Goal: Task Accomplishment & Management: Use online tool/utility

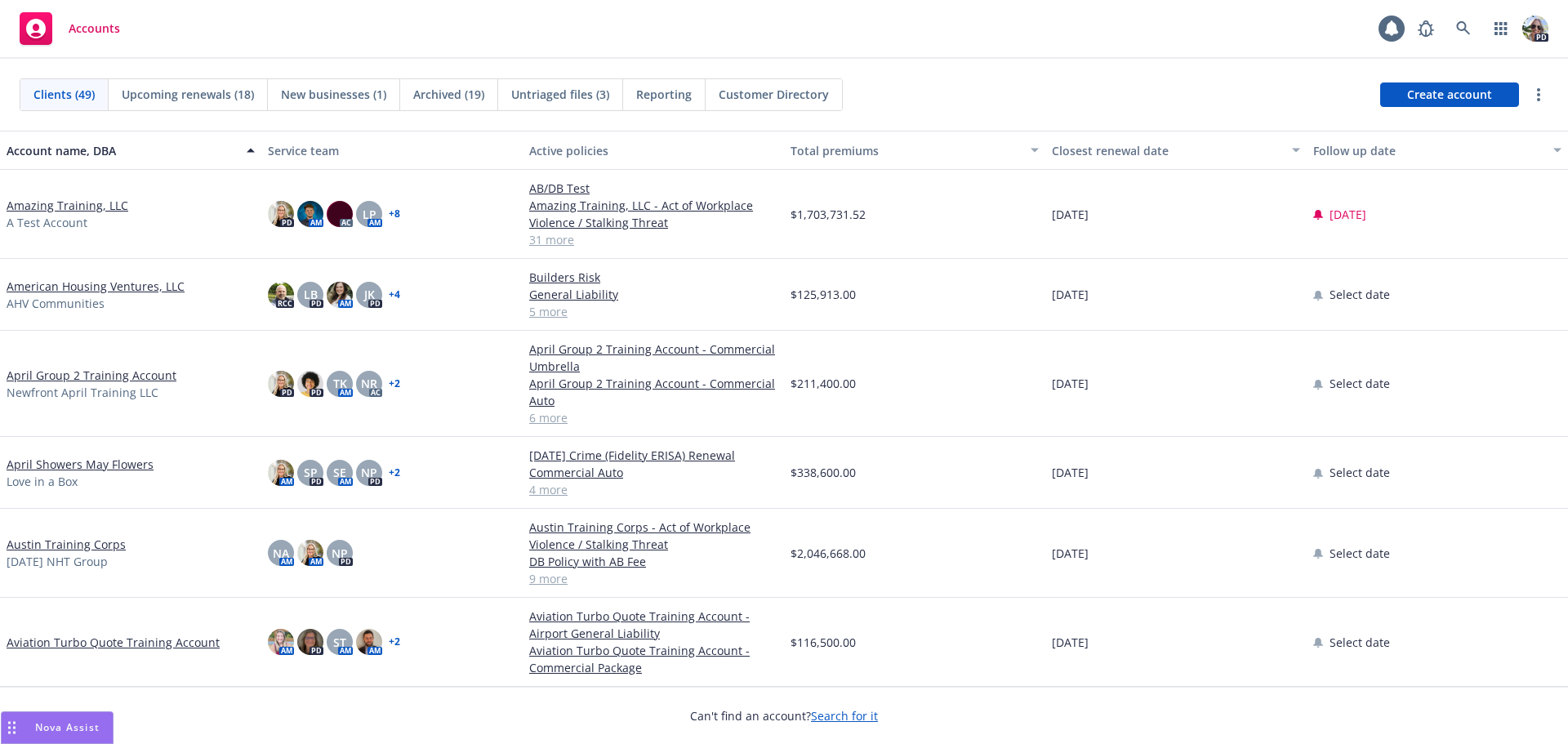
click at [39, 197] on link "Amazing Training, LLC" at bounding box center [68, 205] width 121 height 17
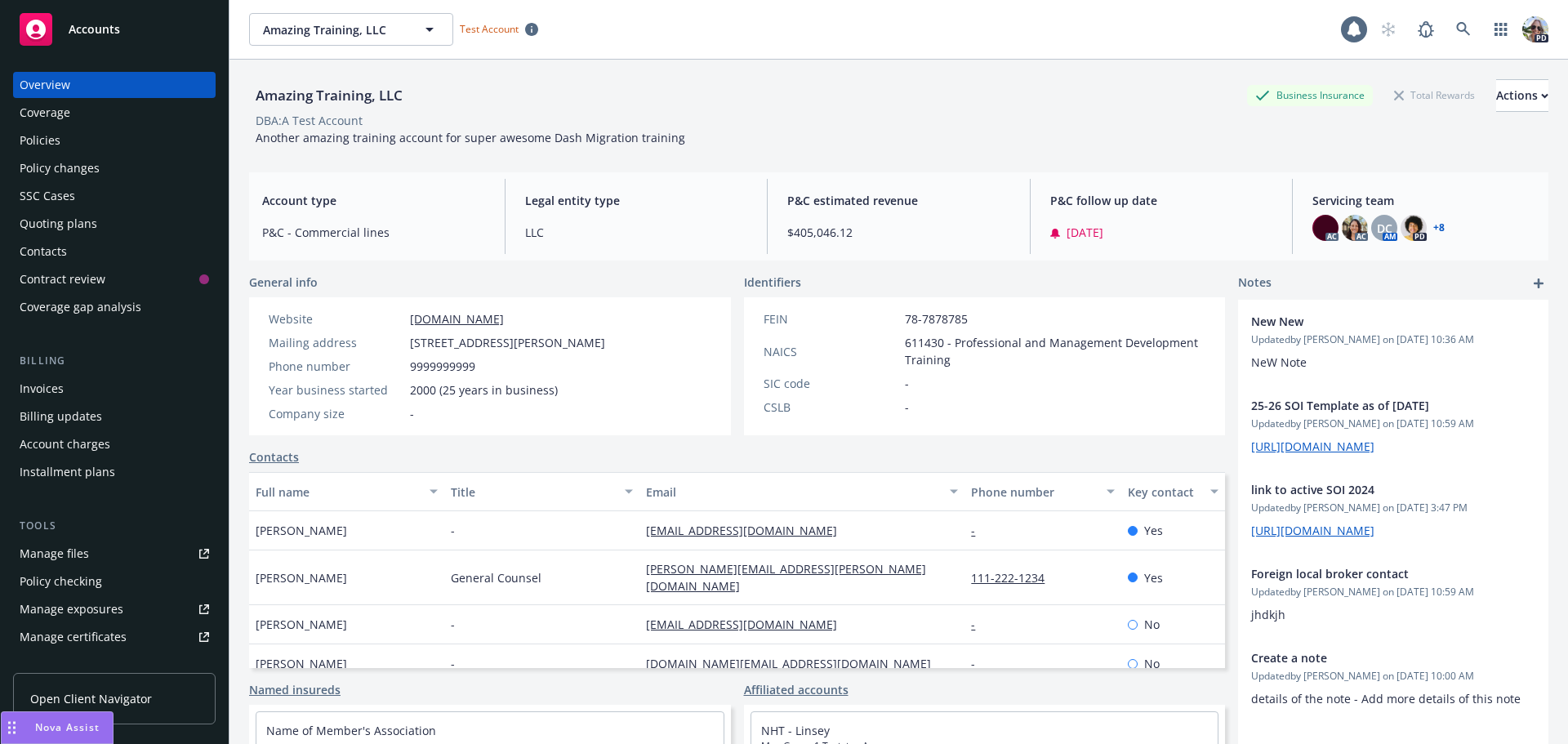
click at [51, 149] on div "Policies" at bounding box center [40, 140] width 41 height 26
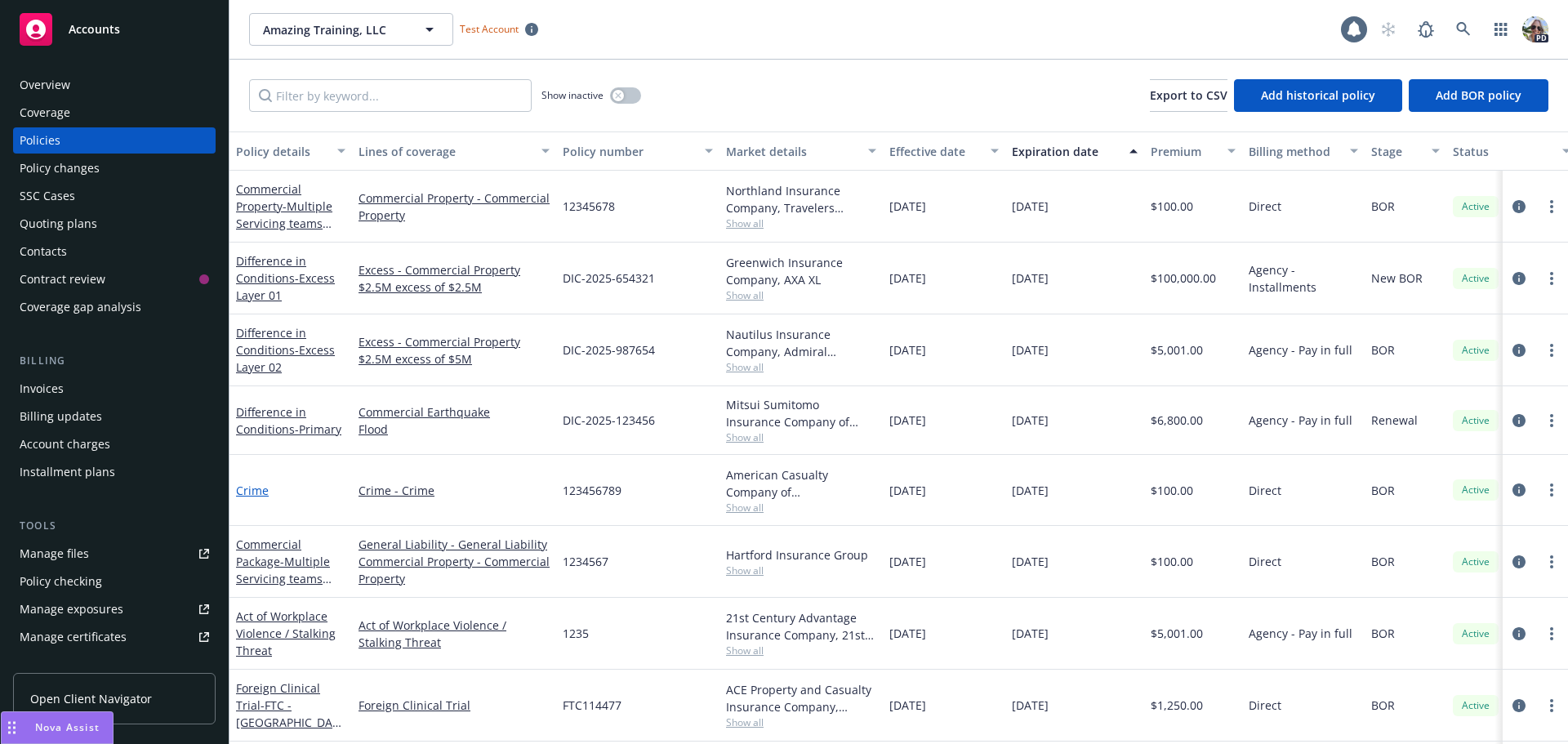
click at [250, 498] on link "Crime" at bounding box center [252, 490] width 33 height 16
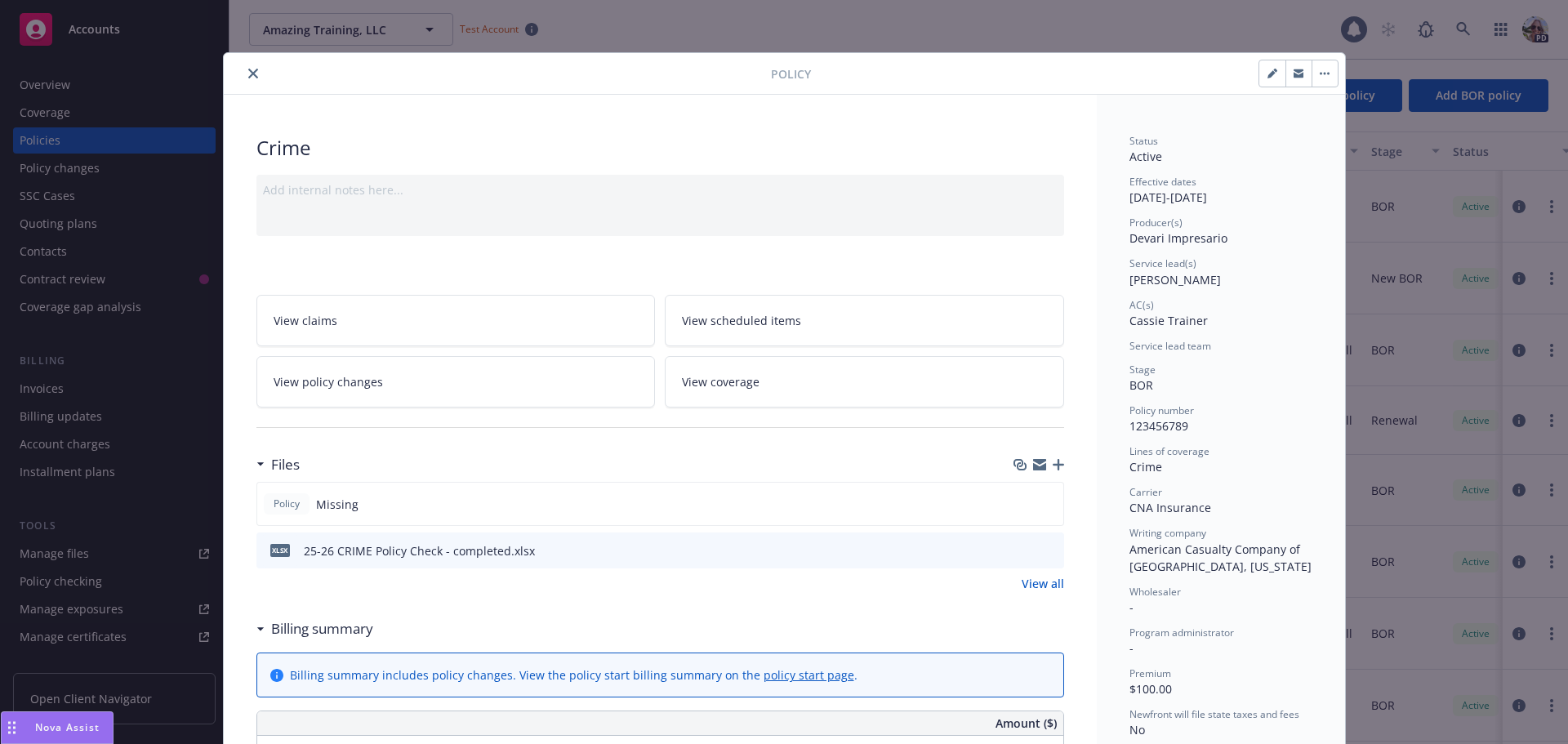
click at [1268, 76] on icon "button" at bounding box center [1273, 74] width 10 height 10
select select "BOR"
select select "12"
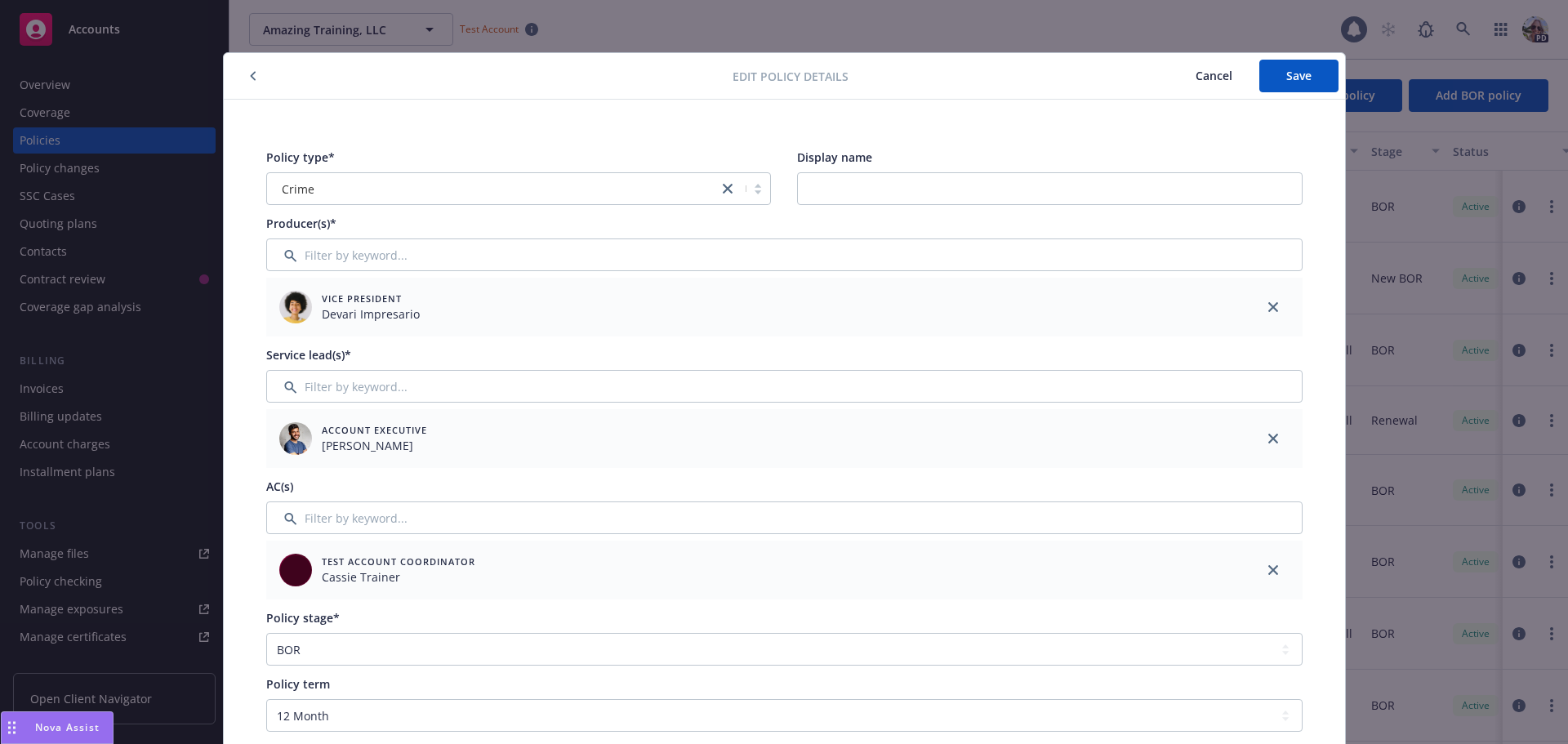
click at [1212, 80] on span "Cancel" at bounding box center [1214, 76] width 37 height 16
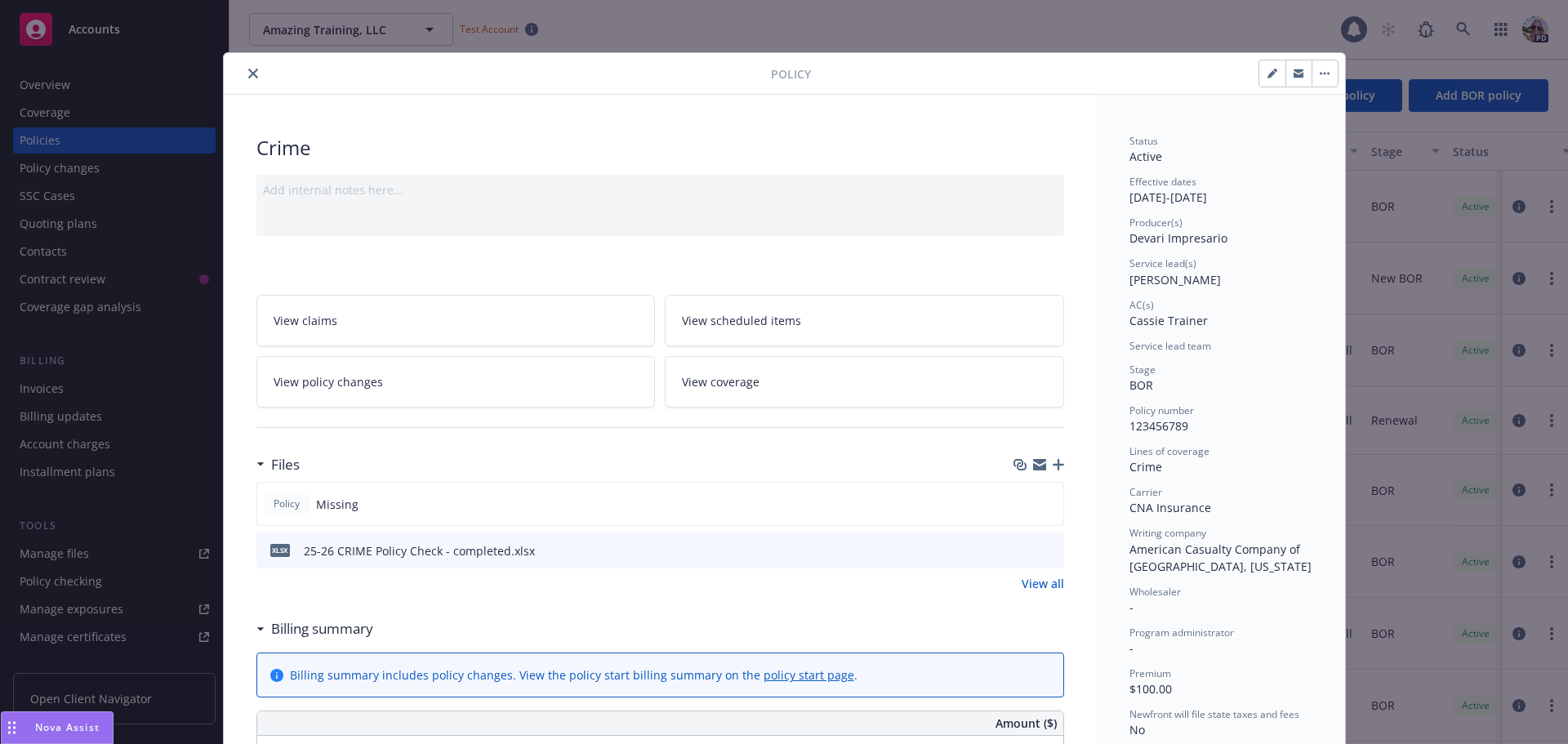
click at [354, 407] on link "View policy changes" at bounding box center [456, 382] width 400 height 52
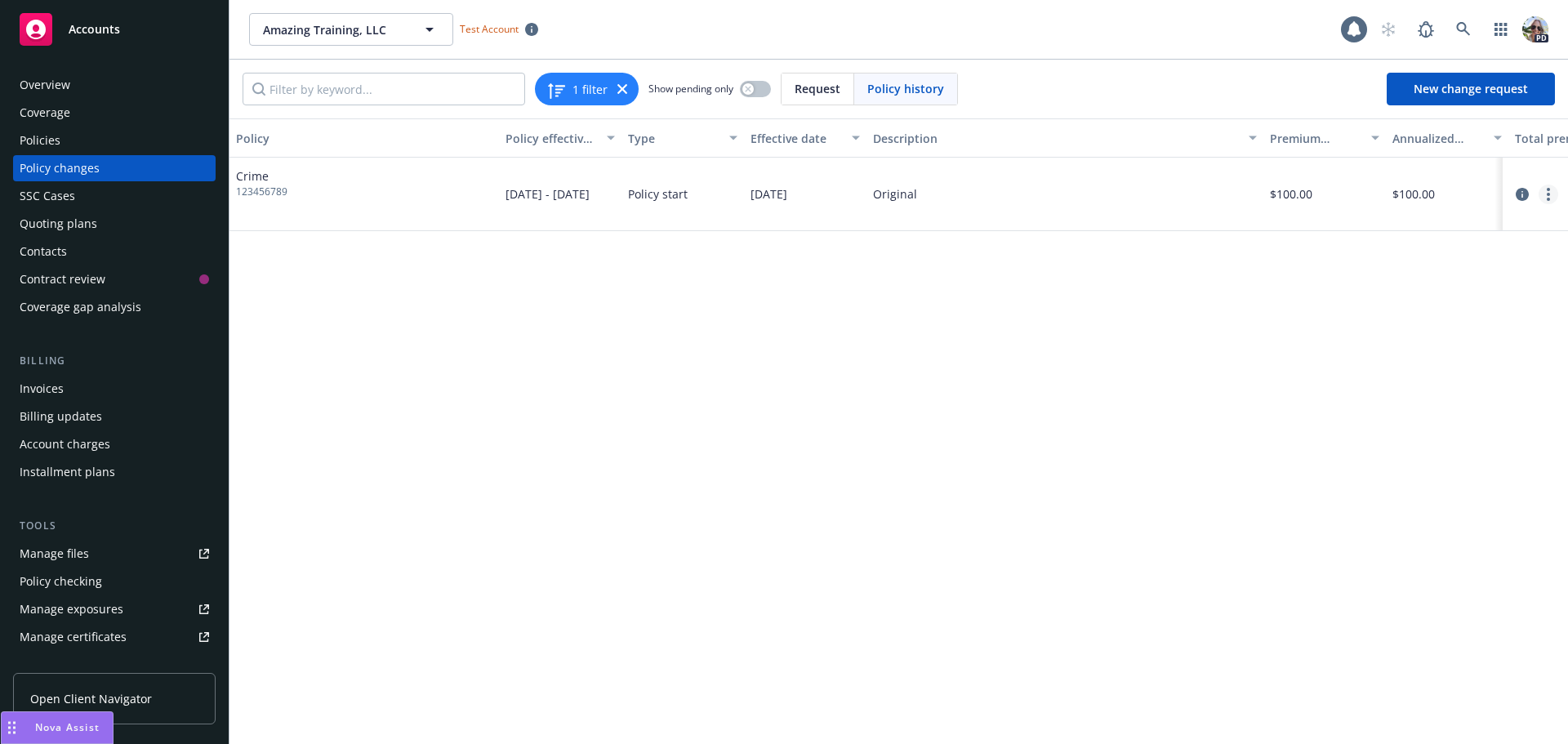
click at [1554, 194] on link "more" at bounding box center [1548, 195] width 20 height 20
click at [1325, 329] on link "Edit billing info" at bounding box center [1418, 325] width 280 height 33
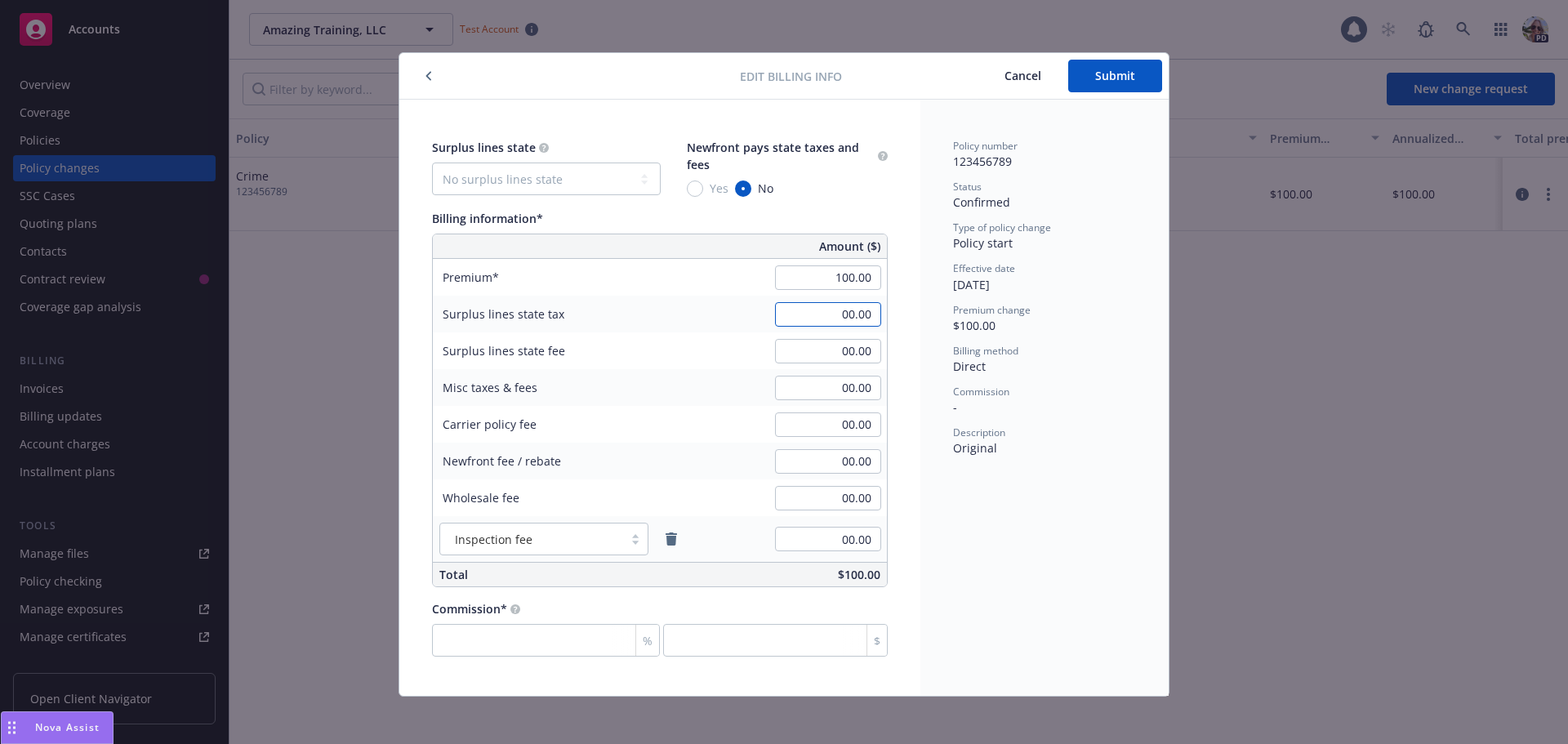
click at [811, 313] on input "00.00" at bounding box center [827, 314] width 106 height 25
click at [506, 187] on select "No surplus lines state Alaska Alabama Arkansas Arizona California Colorado Conn…" at bounding box center [547, 178] width 229 height 33
select select "CA"
click at [433, 162] on select "No surplus lines state Alaska Alabama Arkansas Arizona California Colorado Conn…" at bounding box center [547, 178] width 229 height 33
type input "3.00"
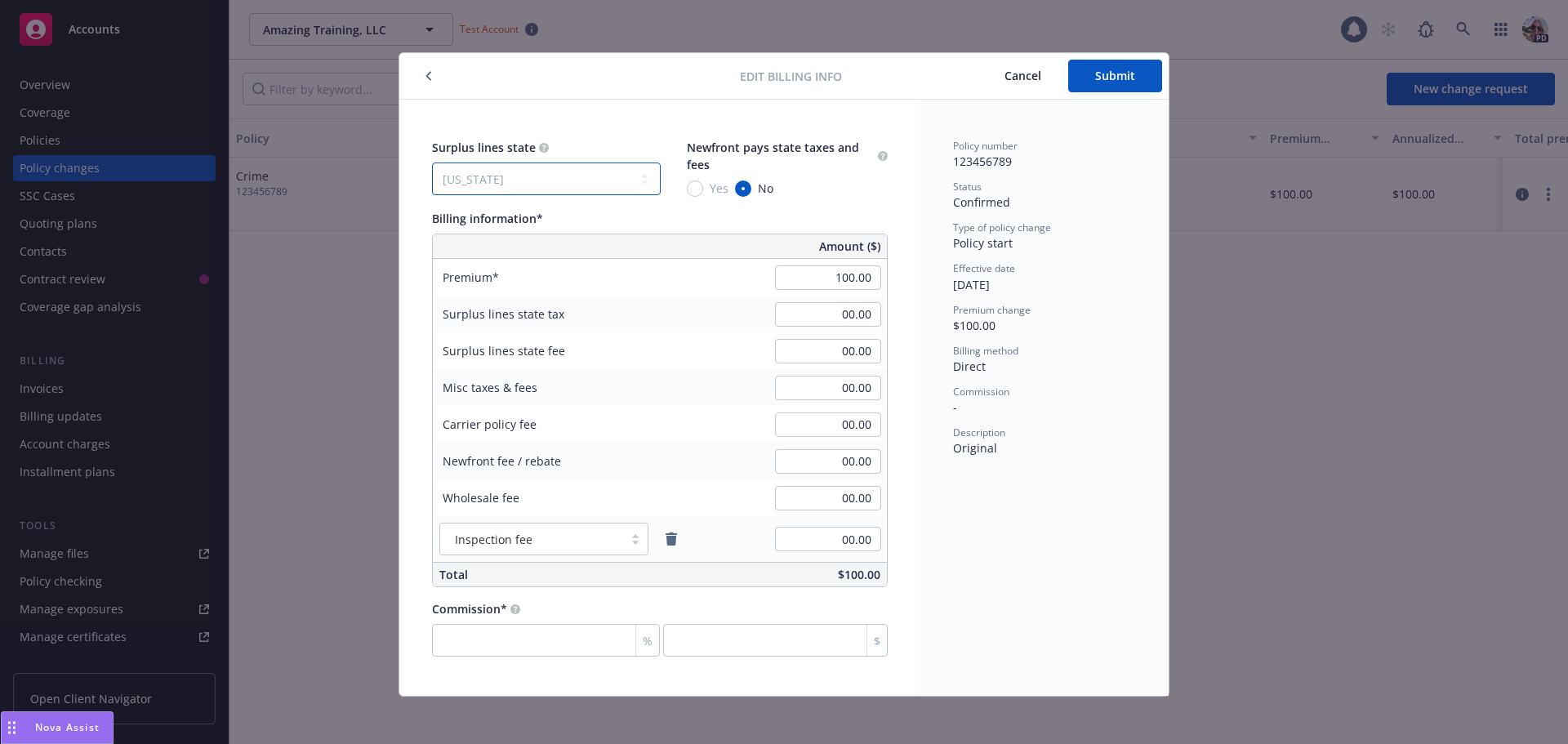
type input "0.18"
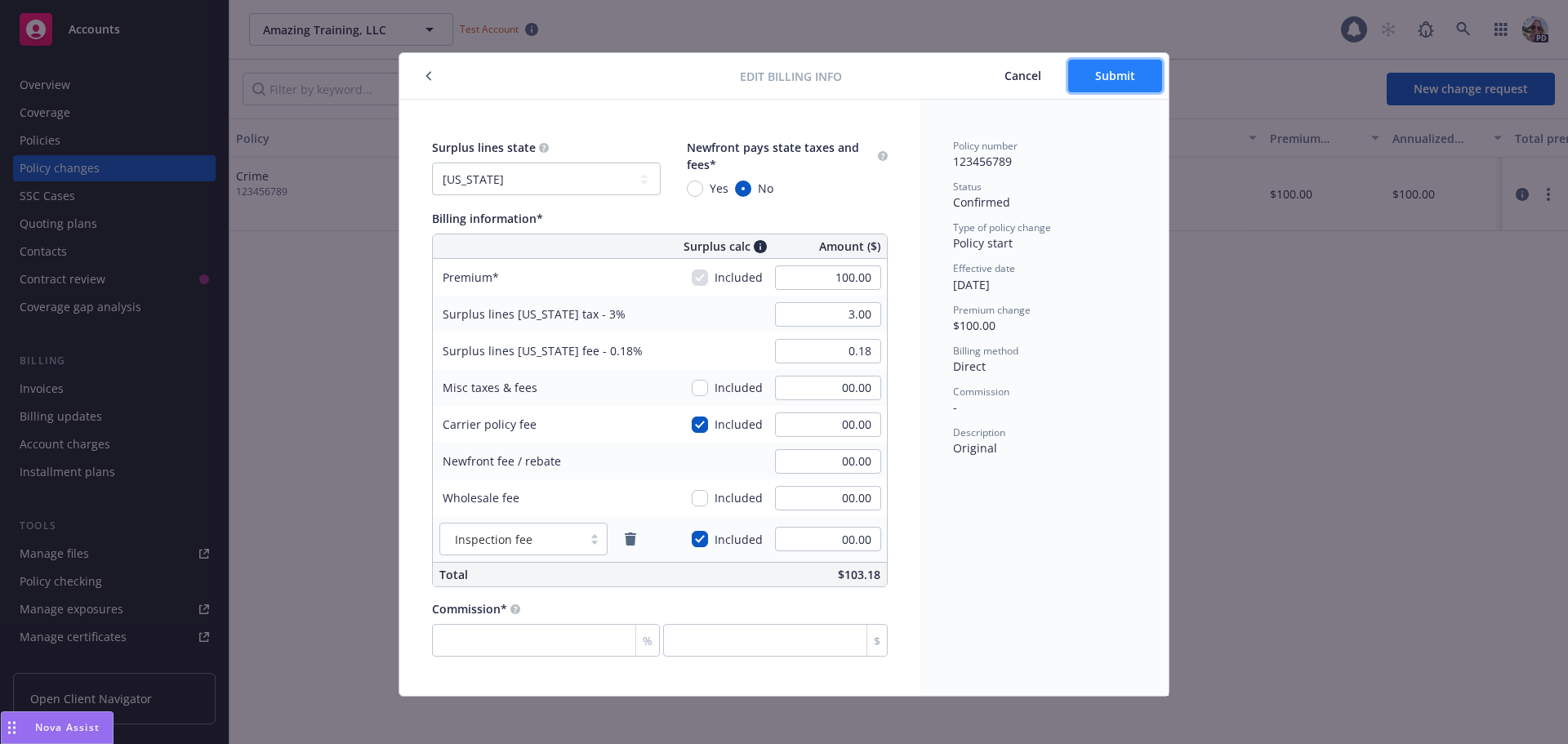
click at [1125, 74] on span "Submit" at bounding box center [1115, 76] width 40 height 16
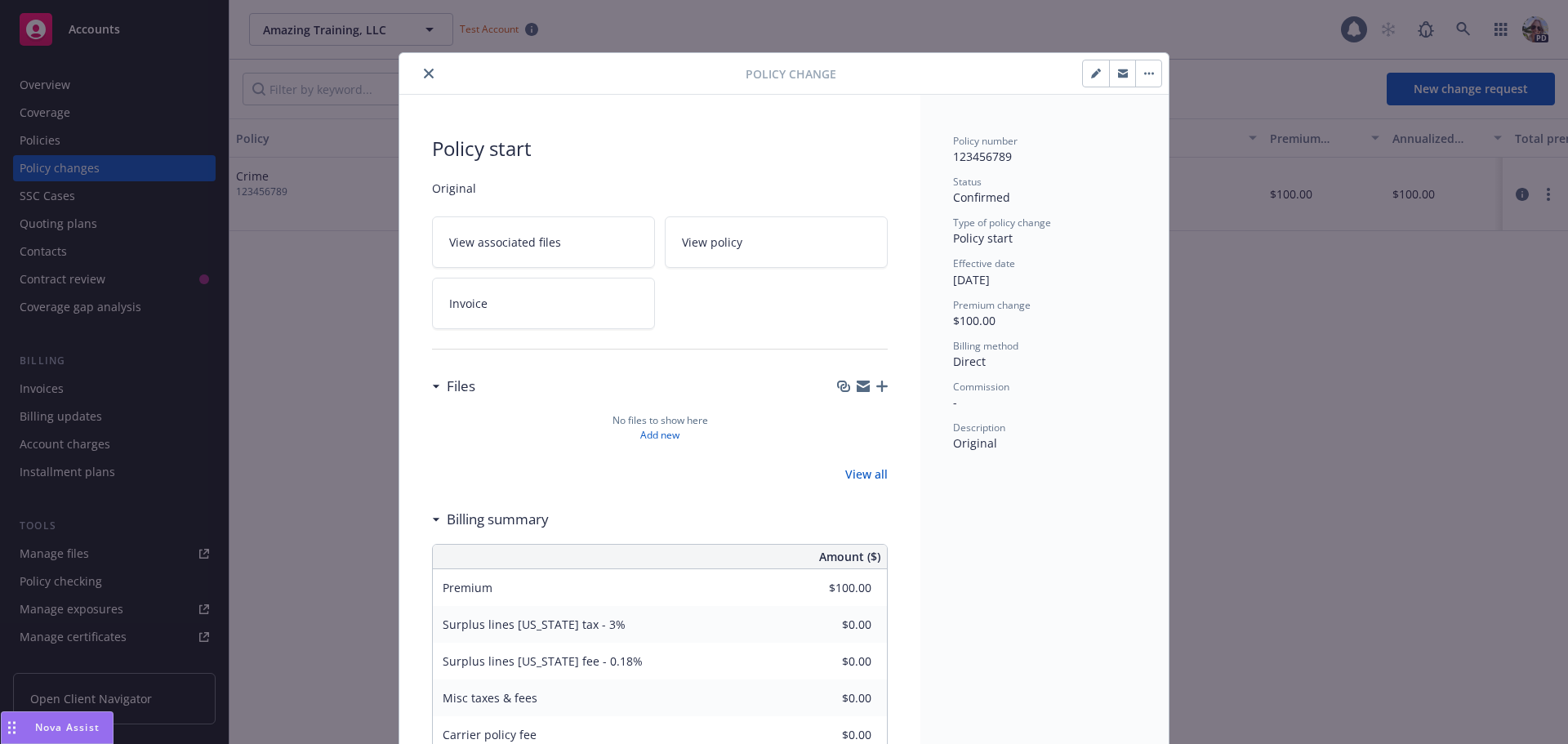
type input "$3.00"
type input "$0.18"
click at [424, 76] on icon "close" at bounding box center [429, 74] width 10 height 10
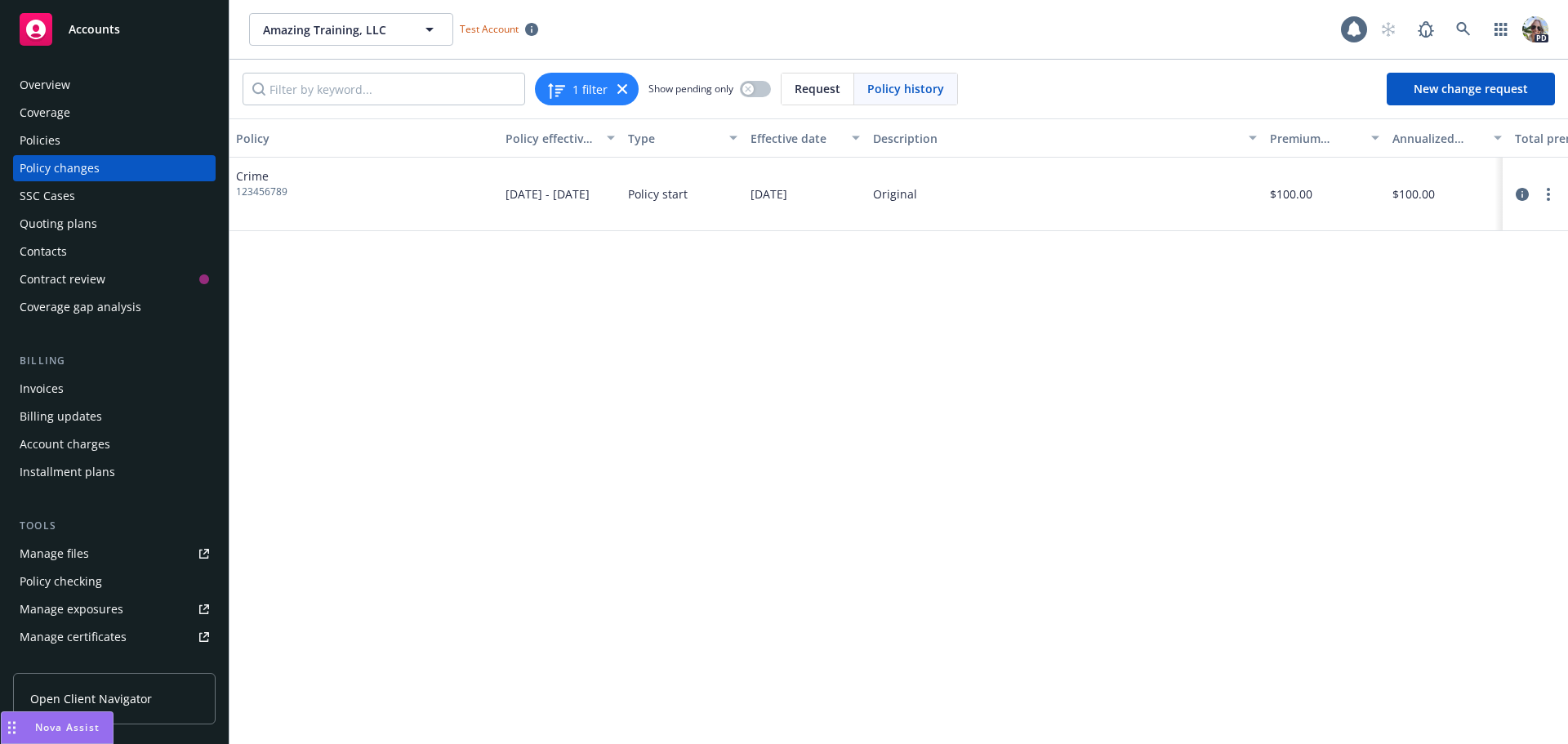
click at [48, 390] on div "Invoices" at bounding box center [42, 389] width 44 height 26
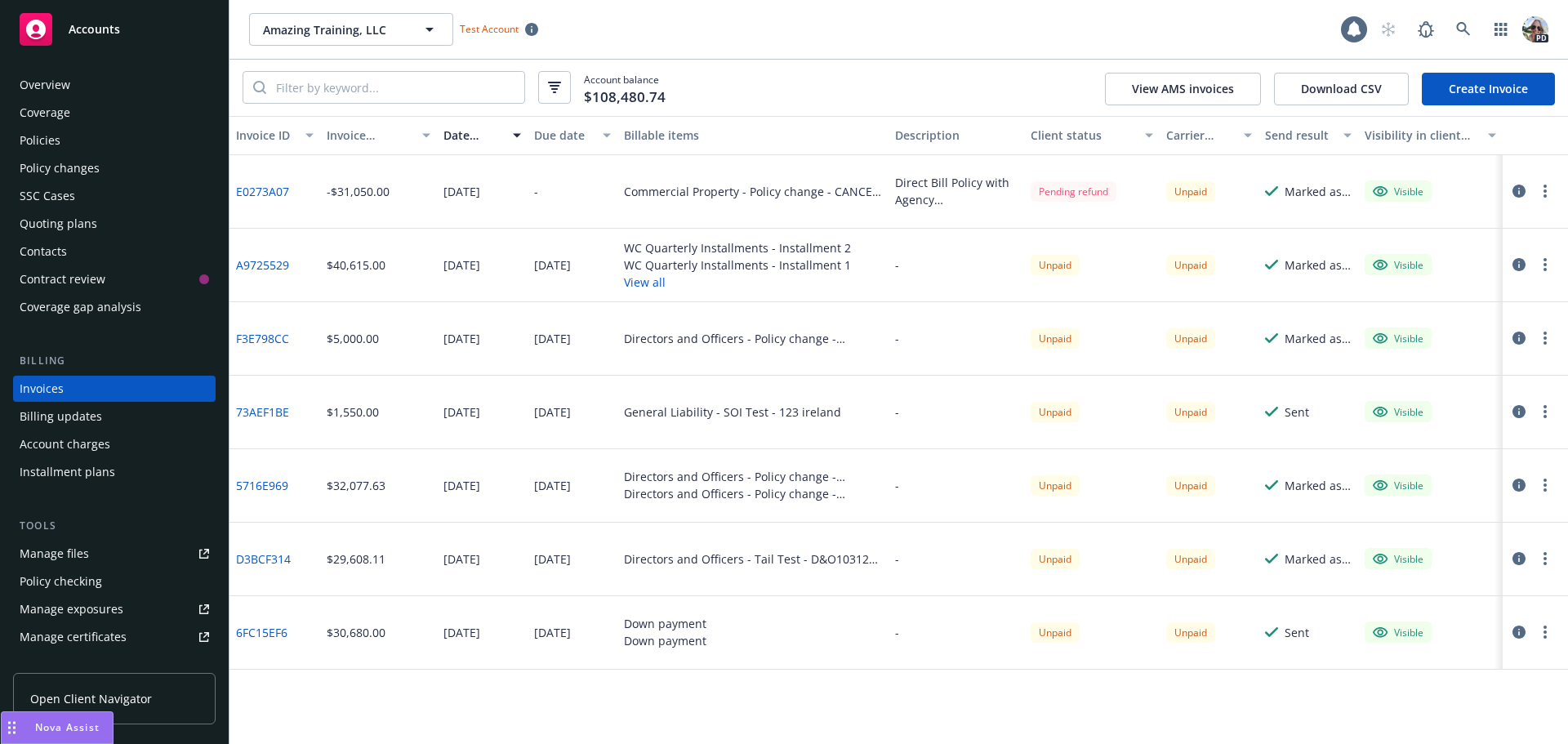
click at [1464, 85] on link "Create Invoice" at bounding box center [1488, 89] width 133 height 33
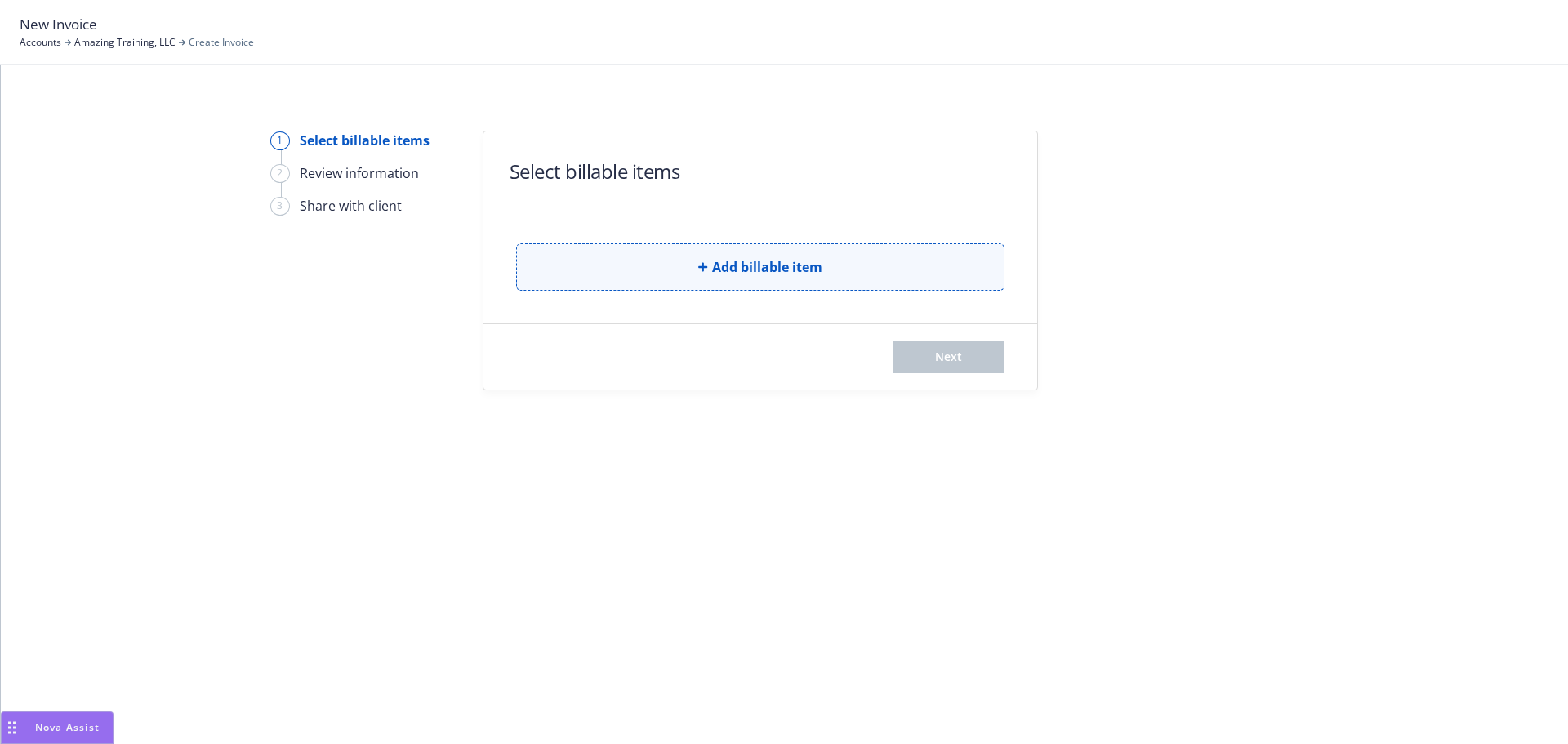
click at [675, 254] on button "Add billable item" at bounding box center [760, 268] width 488 height 48
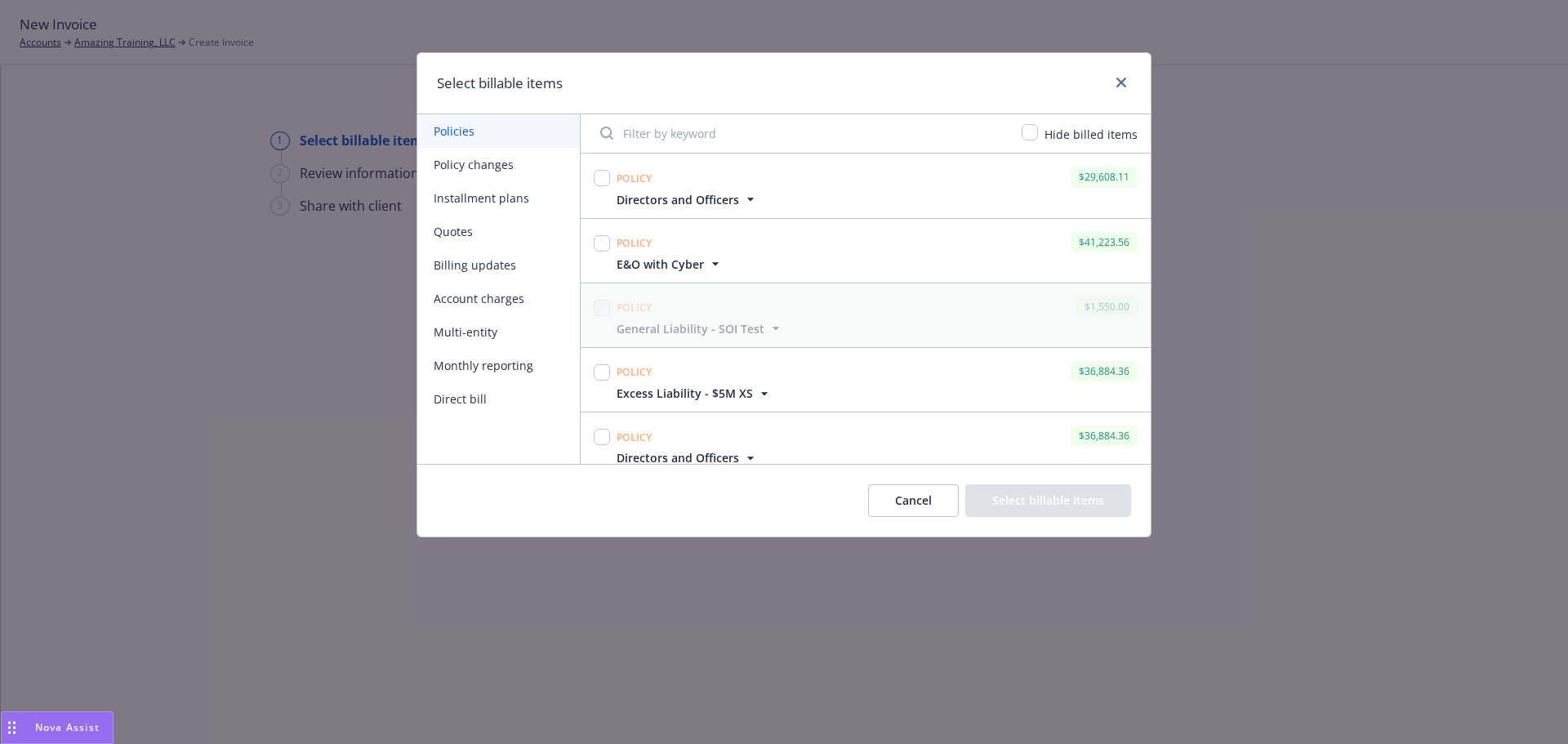
click at [443, 399] on button "Direct bill" at bounding box center [498, 399] width 162 height 34
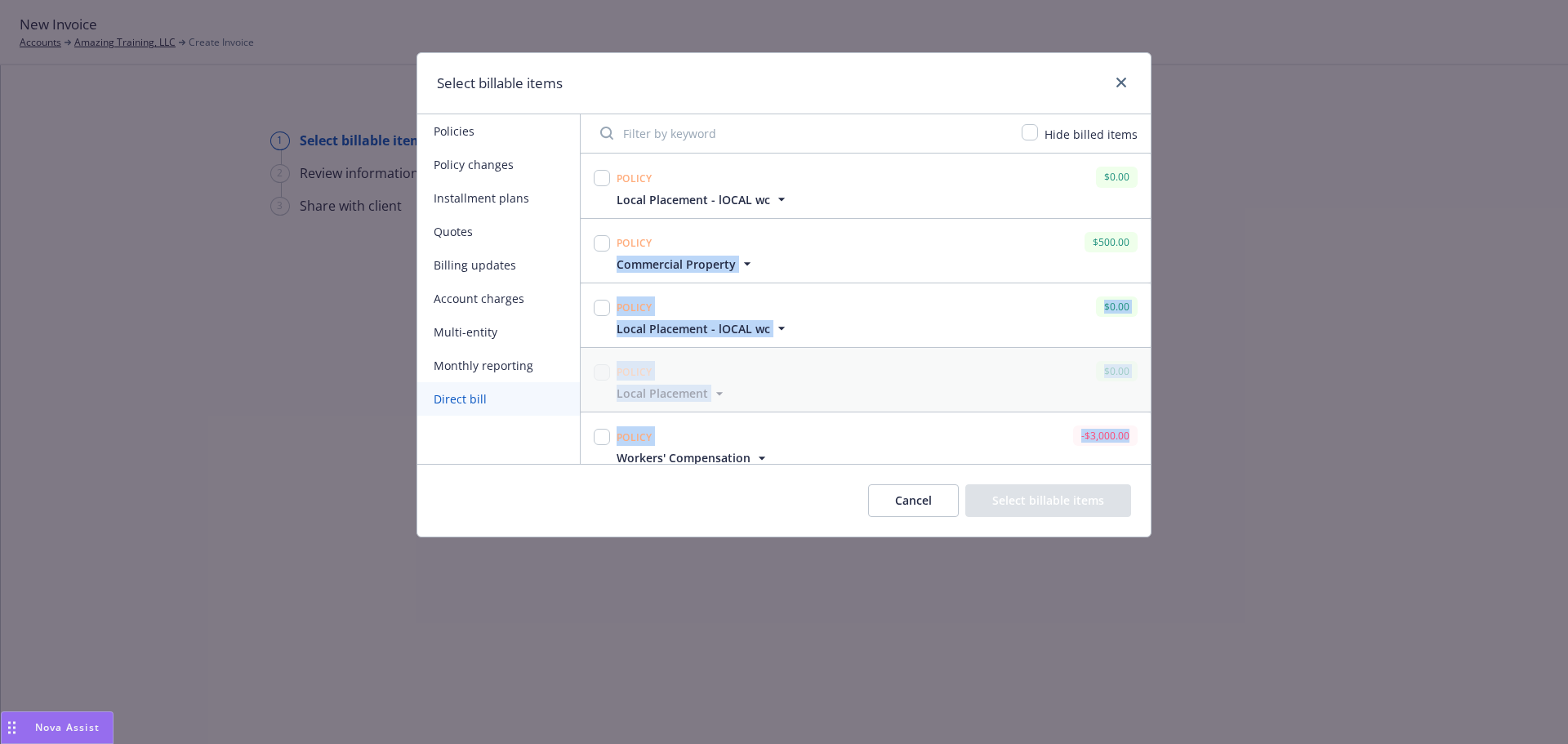
drag, startPoint x: 1136, startPoint y: 221, endPoint x: 1130, endPoint y: 442, distance: 221.1
click at [1130, 442] on div "Policy $0.00 Local Placement - lOCAL wc Display name Local Placement - lOCAL wc…" at bounding box center [865, 308] width 570 height 310
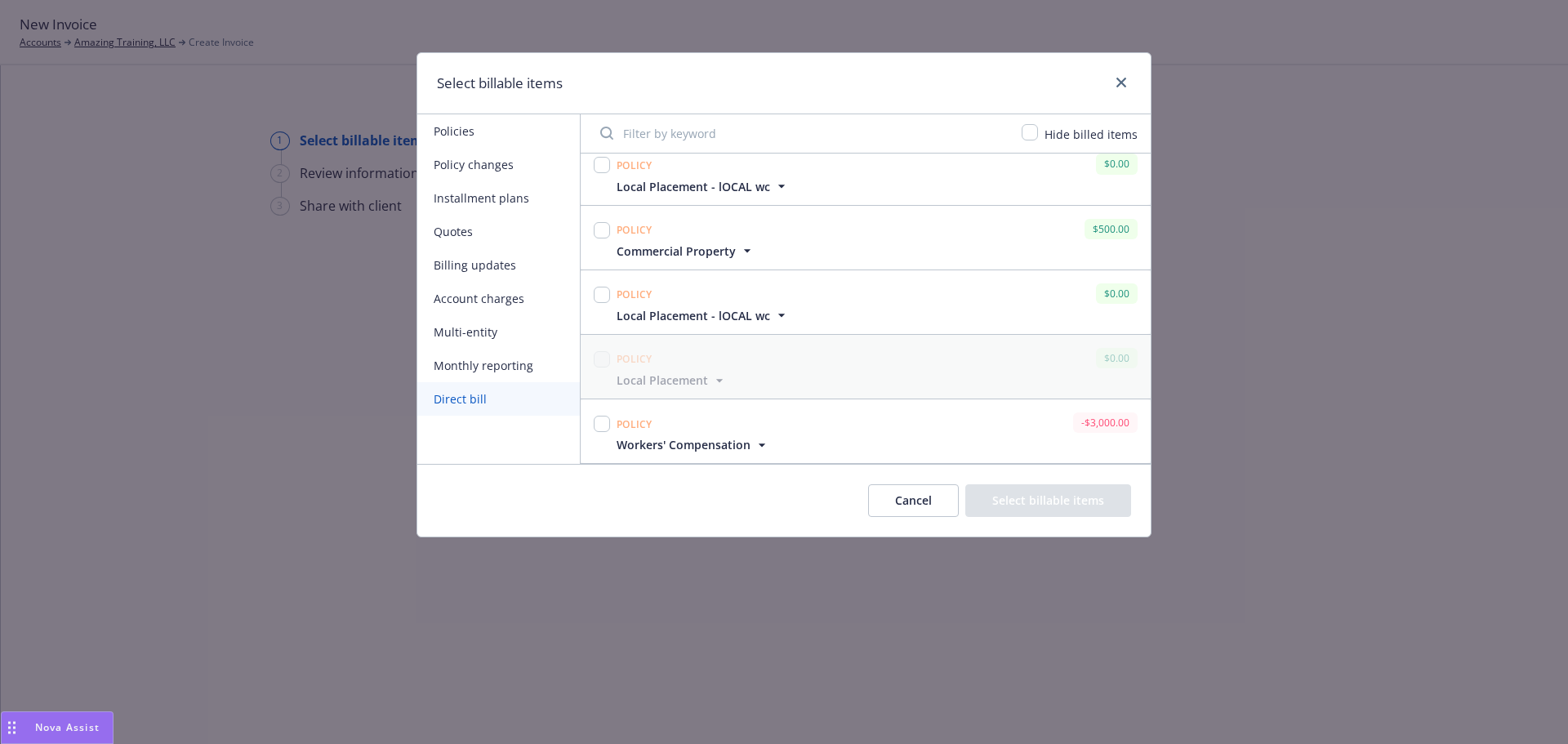
click at [832, 670] on div "Select billable items Policies Policy changes Installment plans Quotes Billing …" at bounding box center [784, 372] width 1568 height 744
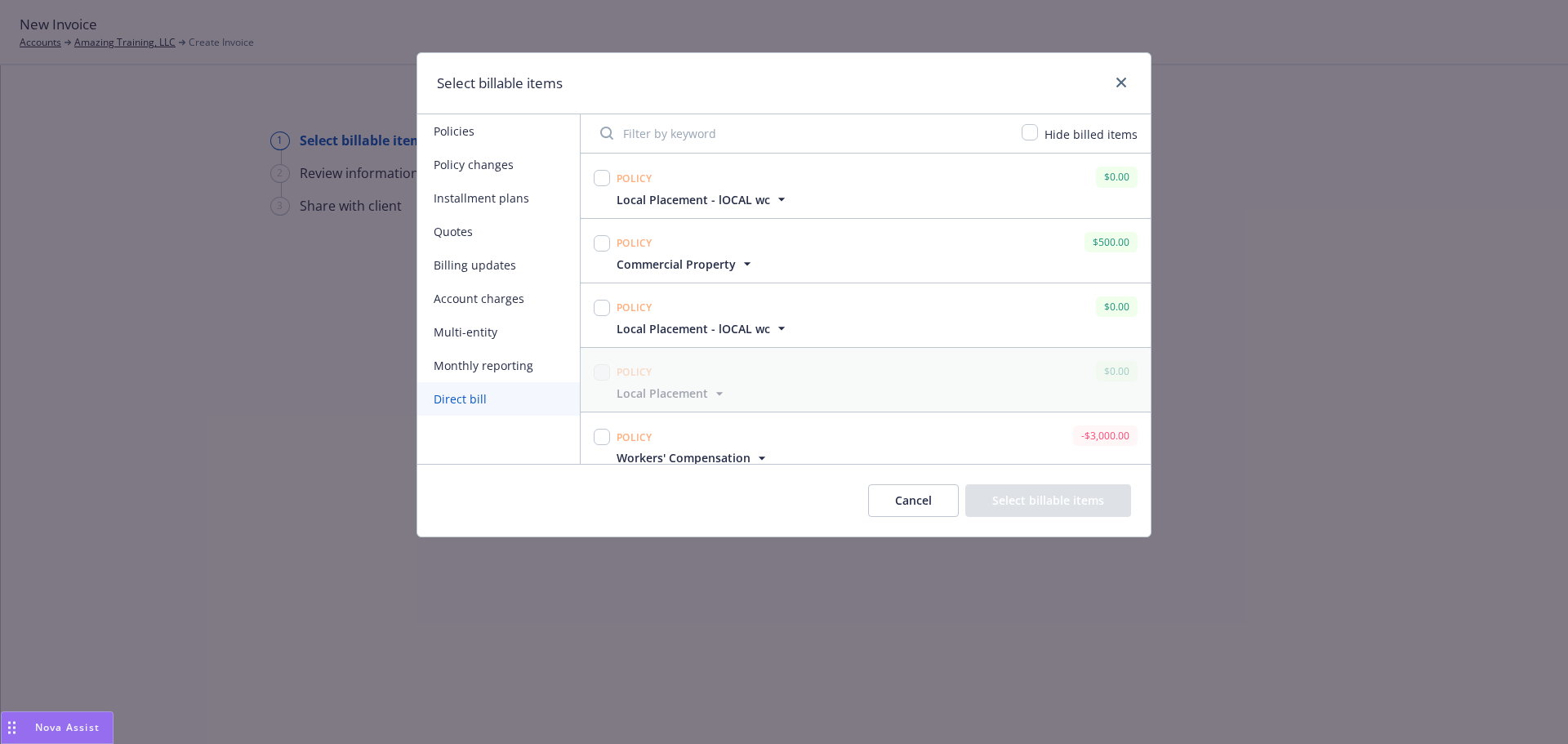
click at [487, 263] on button "Billing updates" at bounding box center [498, 266] width 162 height 34
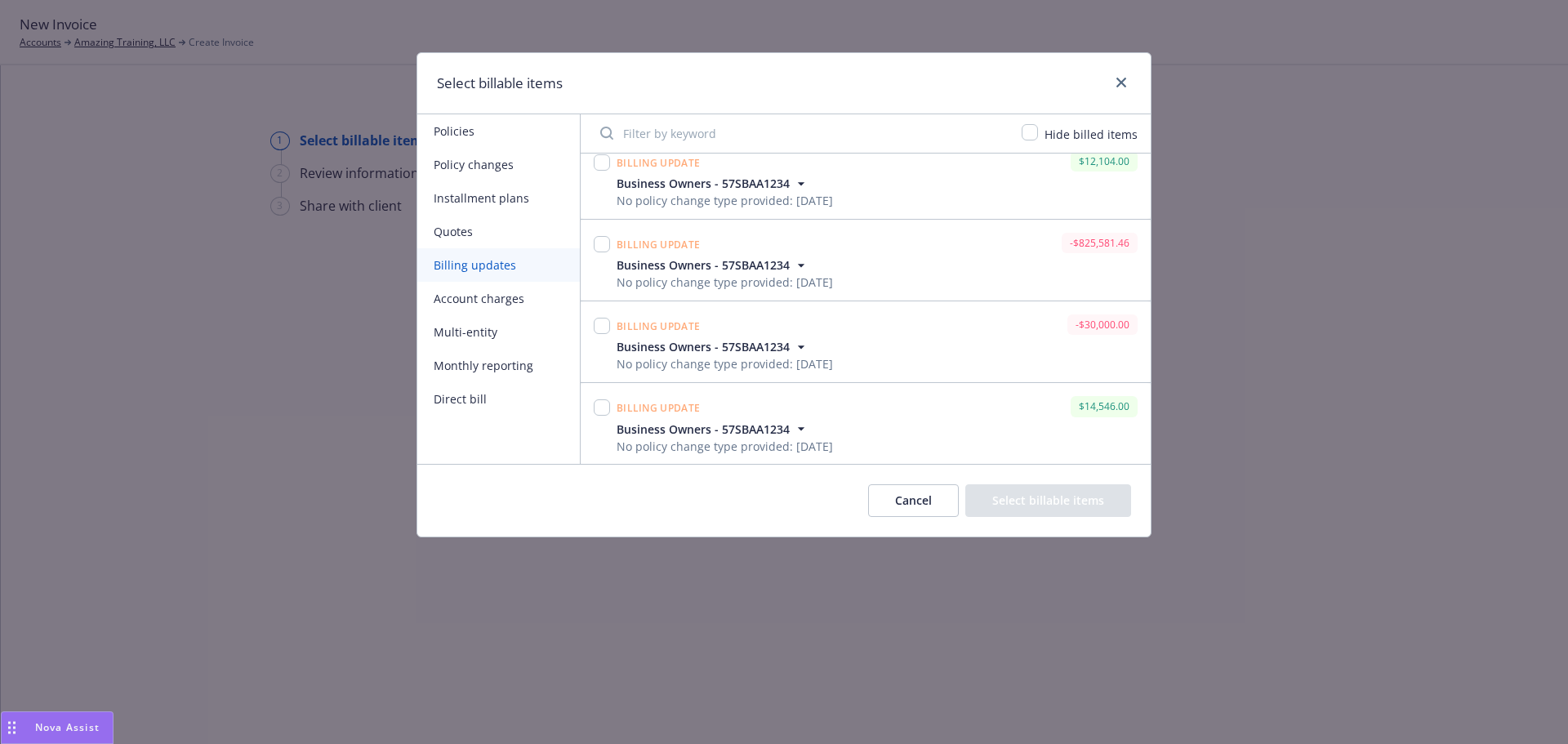
scroll to position [5098, 0]
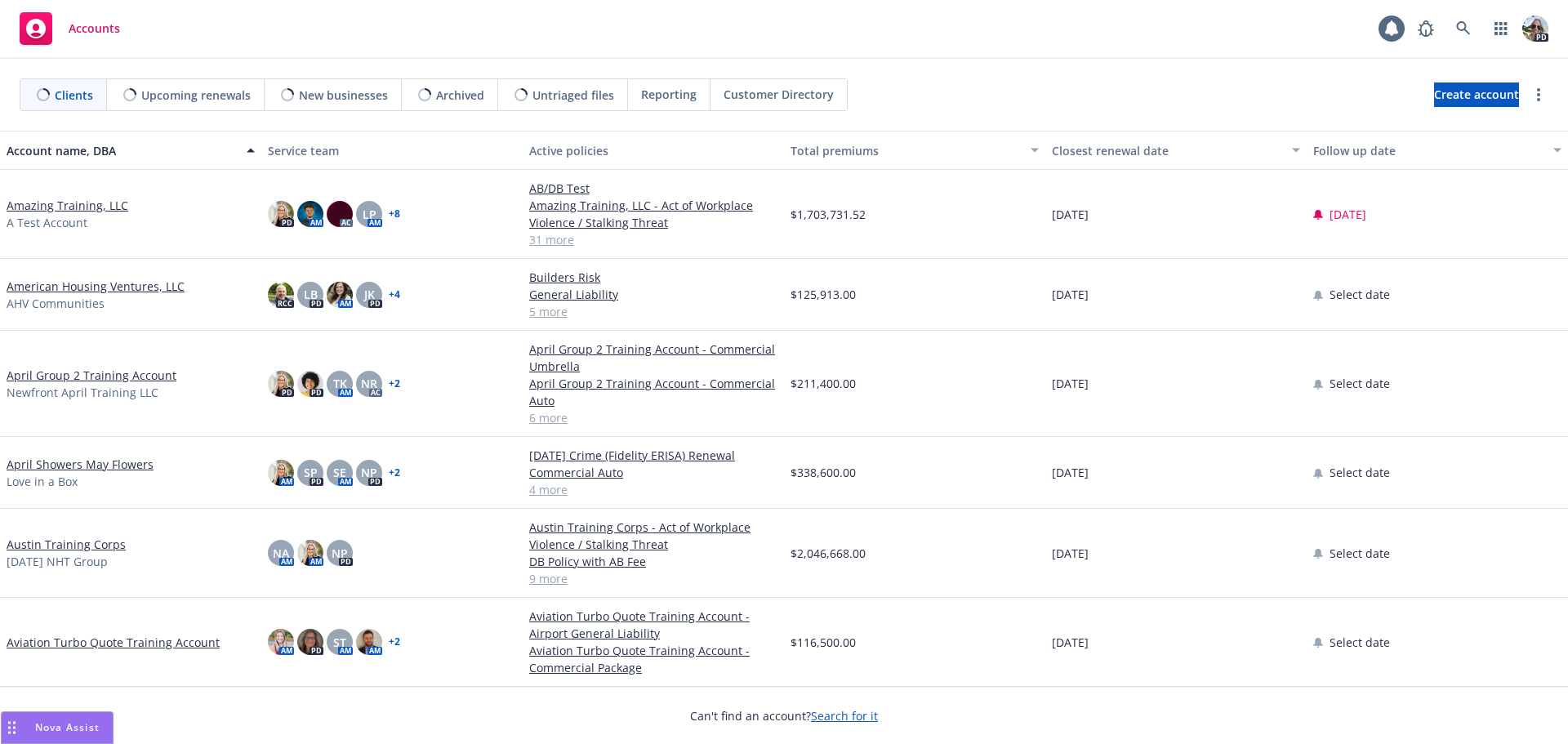
click at [35, 720] on span "Nova Assist" at bounding box center [67, 727] width 65 height 14
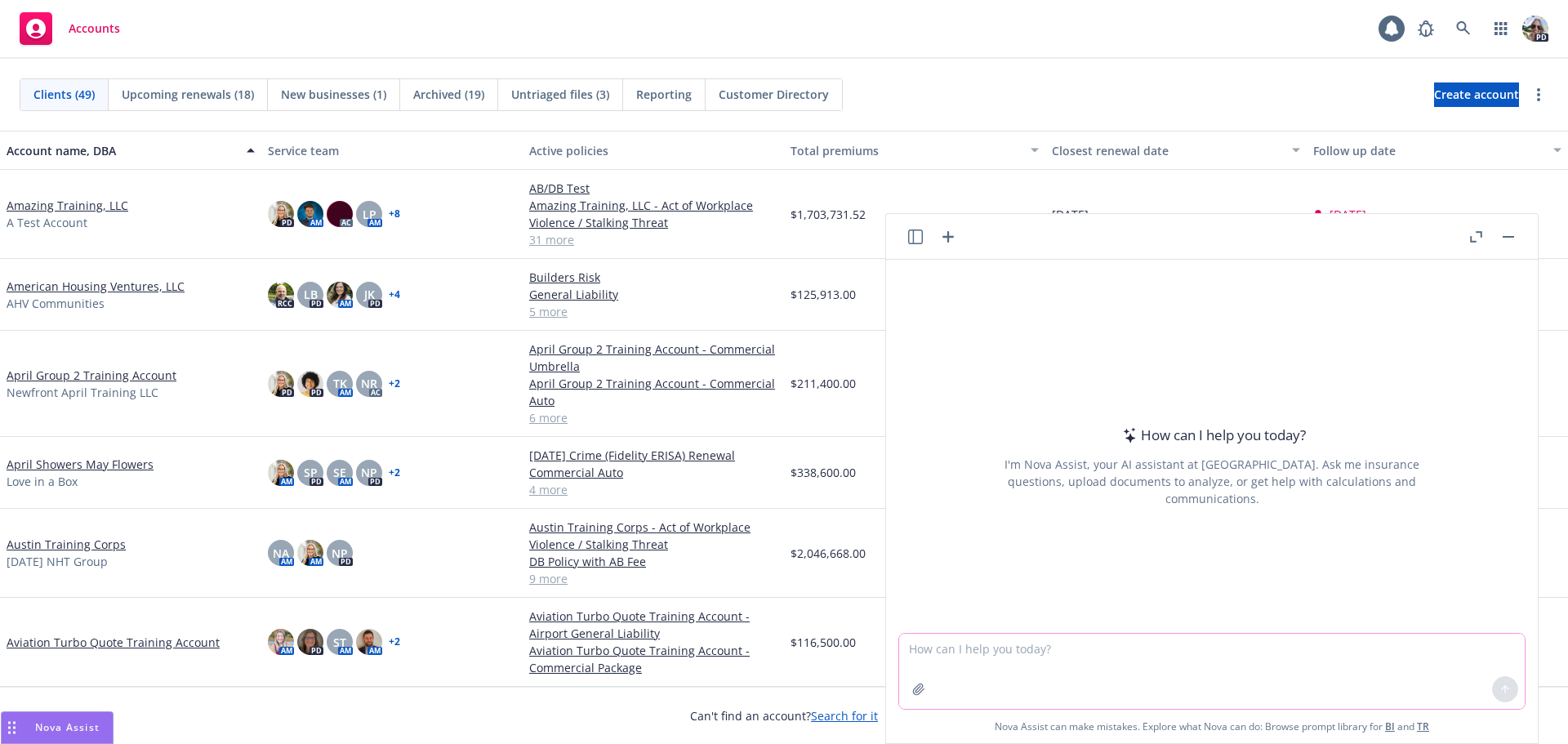
click at [961, 649] on textarea at bounding box center [1211, 671] width 625 height 76
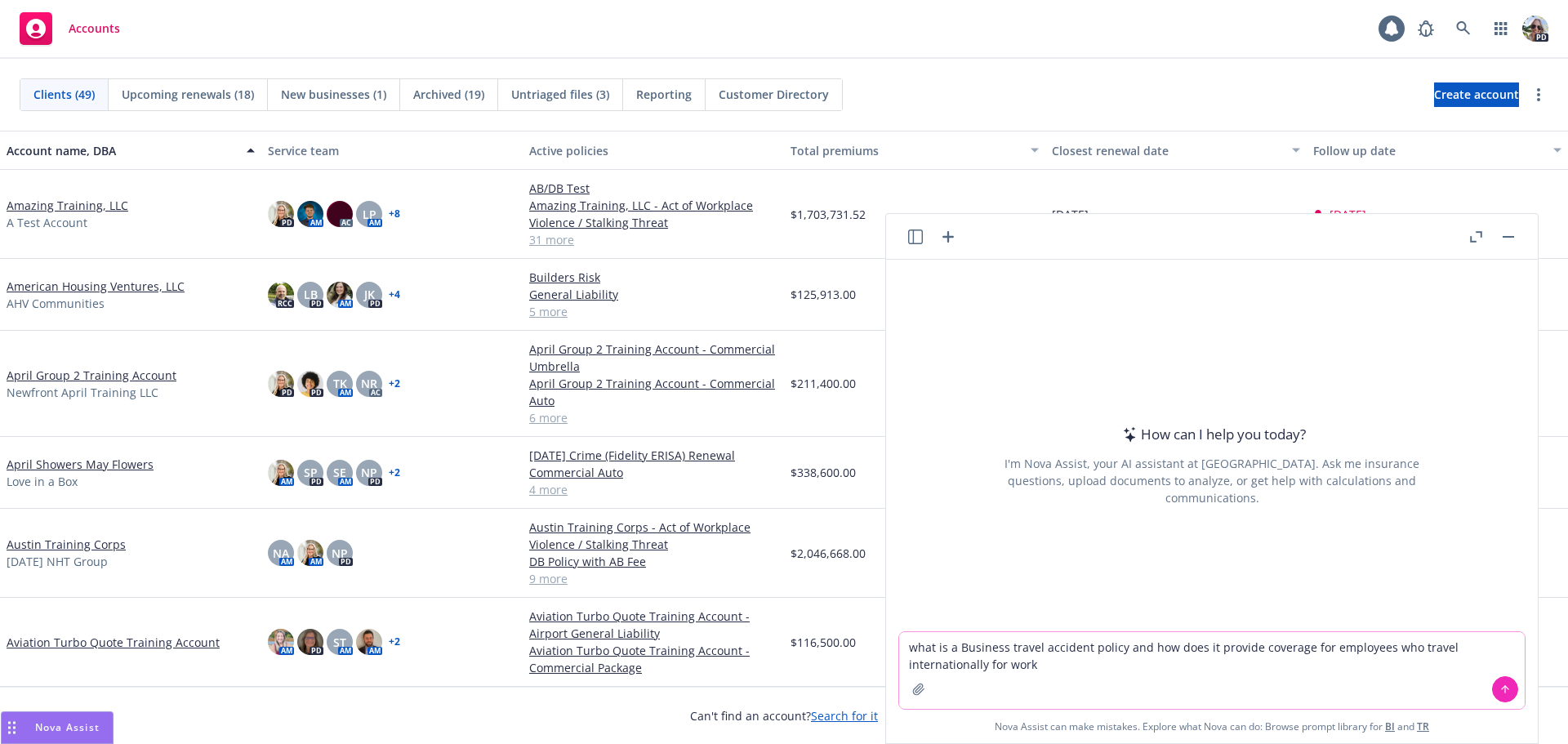
type textarea "what is a Business travel accident policy and how does it provide coverage for …"
click at [1499, 688] on icon at bounding box center [1504, 689] width 11 height 11
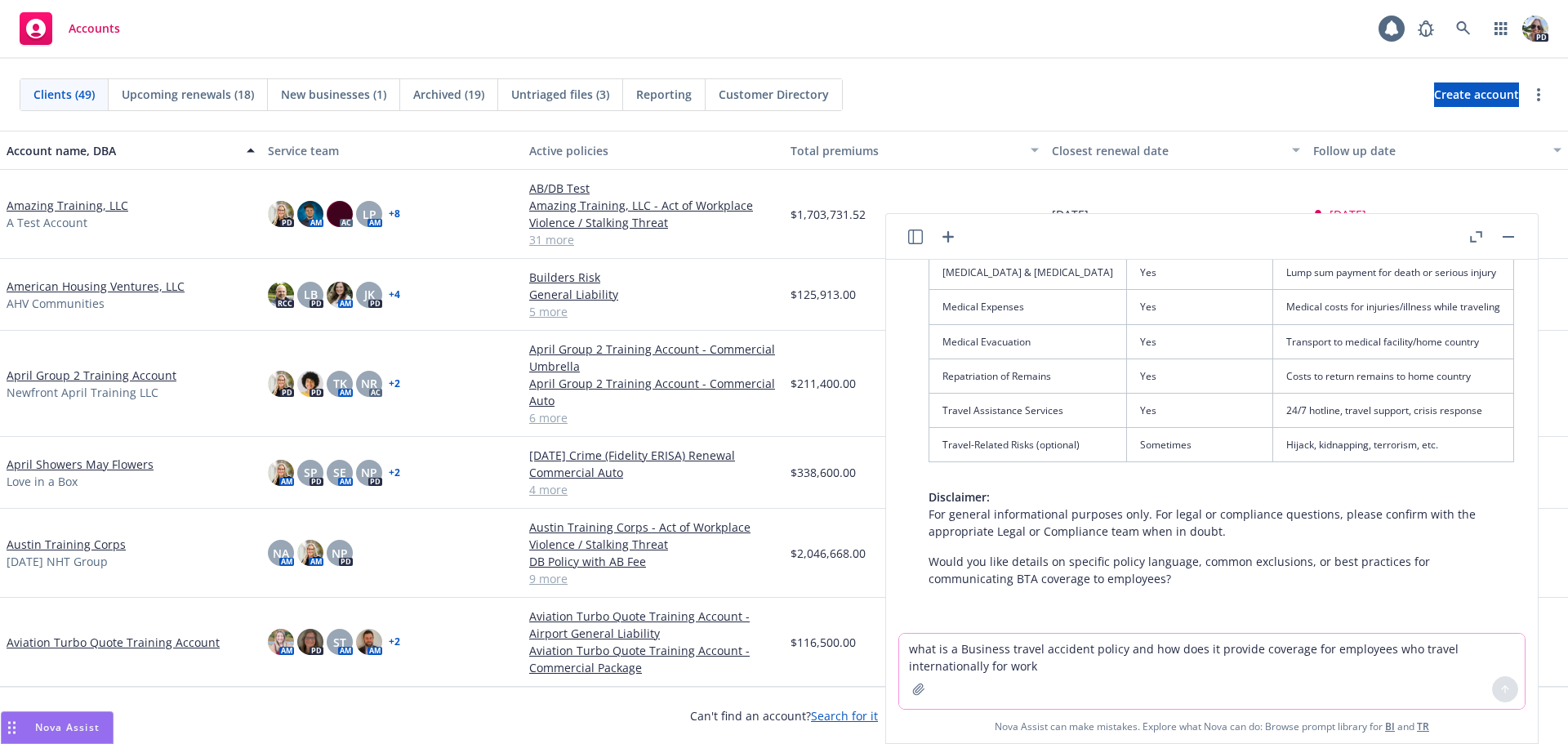
scroll to position [902, 0]
click at [1502, 236] on icon "button" at bounding box center [1507, 237] width 11 height 2
